Goal: Information Seeking & Learning: Learn about a topic

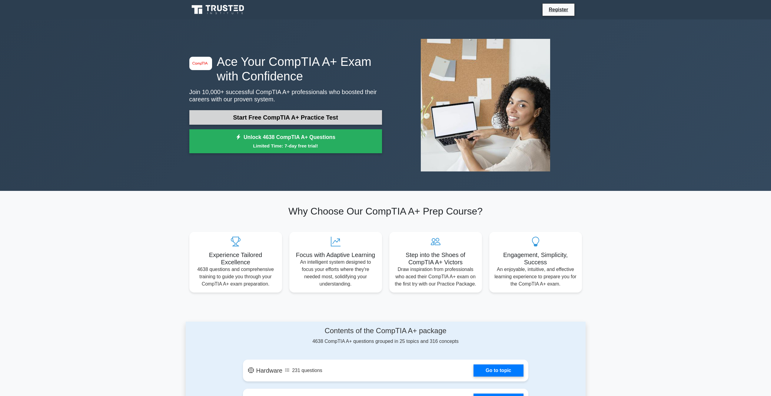
click at [317, 118] on link "Start Free CompTIA A+ Practice Test" at bounding box center [285, 117] width 193 height 15
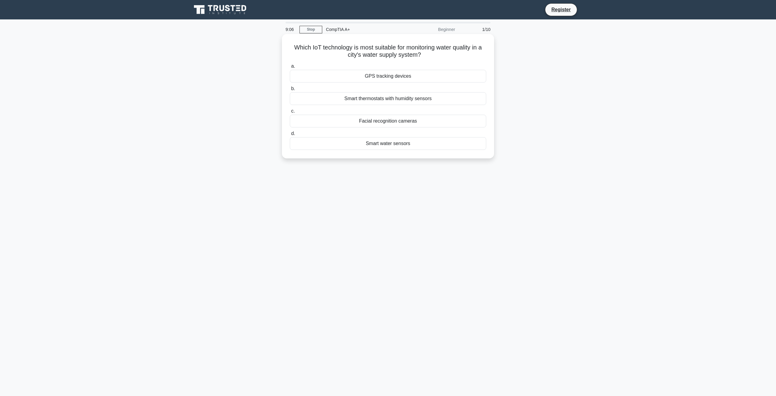
click at [401, 74] on div "GPS tracking devices" at bounding box center [388, 76] width 196 height 13
click at [290, 68] on input "a. GPS tracking devices" at bounding box center [290, 66] width 0 height 4
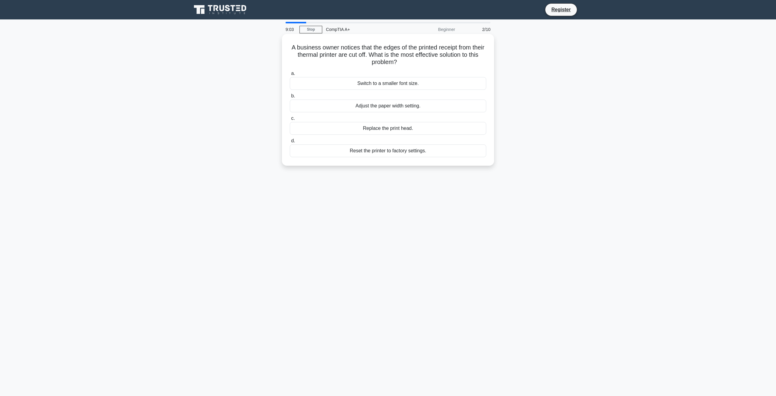
click at [400, 80] on div "Switch to a smaller font size." at bounding box center [388, 83] width 196 height 13
click at [290, 75] on input "a. Switch to a smaller font size." at bounding box center [290, 74] width 0 height 4
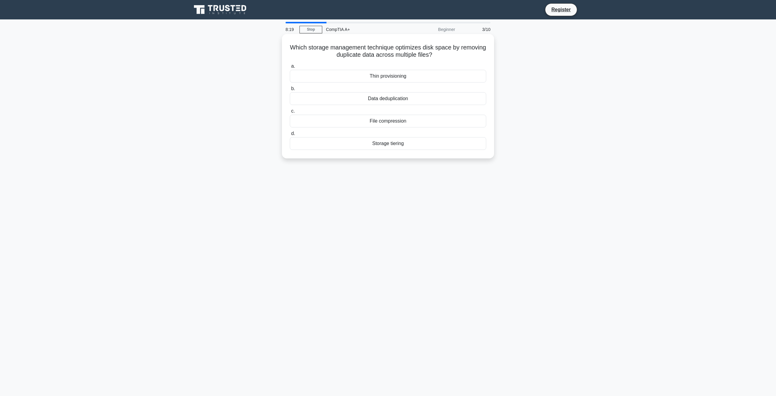
click at [399, 79] on div "Thin provisioning" at bounding box center [388, 76] width 196 height 13
click at [290, 68] on input "a. Thin provisioning" at bounding box center [290, 66] width 0 height 4
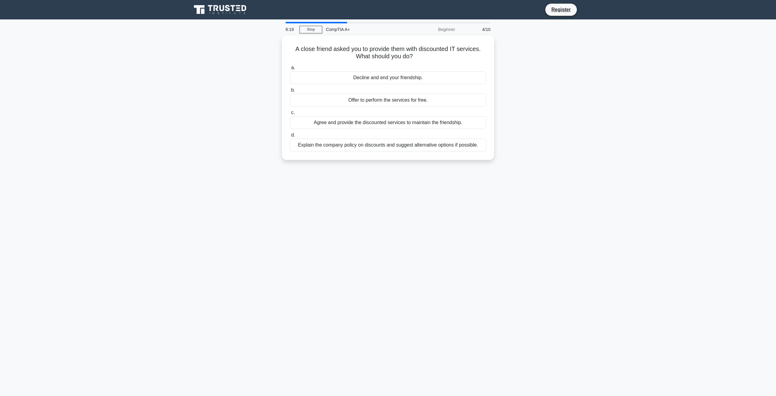
click at [399, 79] on div "Decline and end your friendship." at bounding box center [388, 77] width 196 height 13
click at [290, 70] on input "a. Decline and end your friendship." at bounding box center [290, 68] width 0 height 4
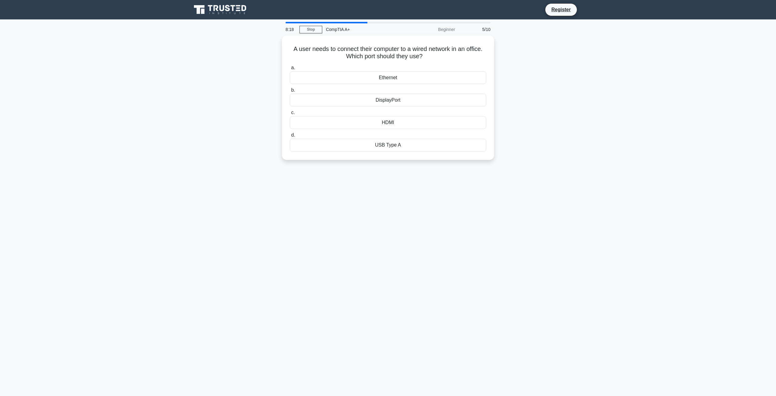
click at [399, 79] on div "Ethernet" at bounding box center [388, 77] width 196 height 13
click at [290, 70] on input "a. Ethernet" at bounding box center [290, 68] width 0 height 4
click at [399, 79] on div "Belittle them for their lack of understanding" at bounding box center [388, 77] width 196 height 13
click at [290, 70] on input "a. Belittle them for their lack of understanding" at bounding box center [290, 68] width 0 height 4
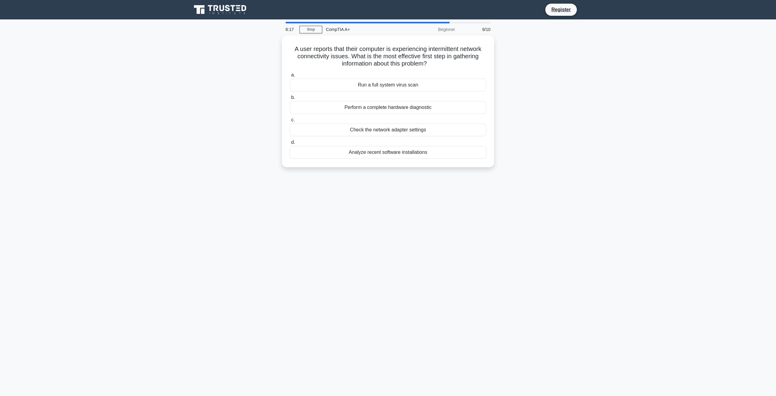
click at [399, 79] on div "Run a full system virus scan" at bounding box center [388, 84] width 196 height 13
click at [290, 77] on input "a. Run a full system virus scan" at bounding box center [290, 75] width 0 height 4
click at [399, 79] on div "Redownload the file from the internet" at bounding box center [388, 84] width 196 height 13
click at [290, 77] on input "a. Redownload the file from the internet" at bounding box center [290, 75] width 0 height 4
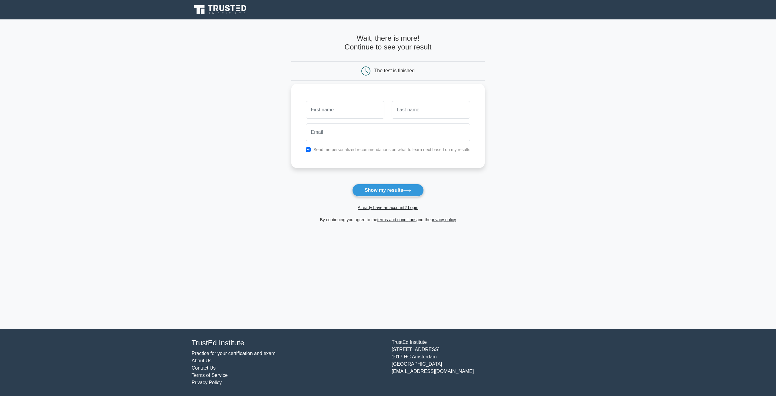
click at [301, 90] on div "Send me personalized recommendations on what to learn next based on my results" at bounding box center [388, 126] width 194 height 84
click at [310, 150] on input "checkbox" at bounding box center [308, 149] width 5 height 5
checkbox input "false"
click at [392, 195] on button "Show my results" at bounding box center [388, 190] width 72 height 13
click at [225, 221] on main "Wait, there is more! Continue to see your result The test is finished and the" at bounding box center [388, 173] width 776 height 309
